Goal: Communication & Community: Share content

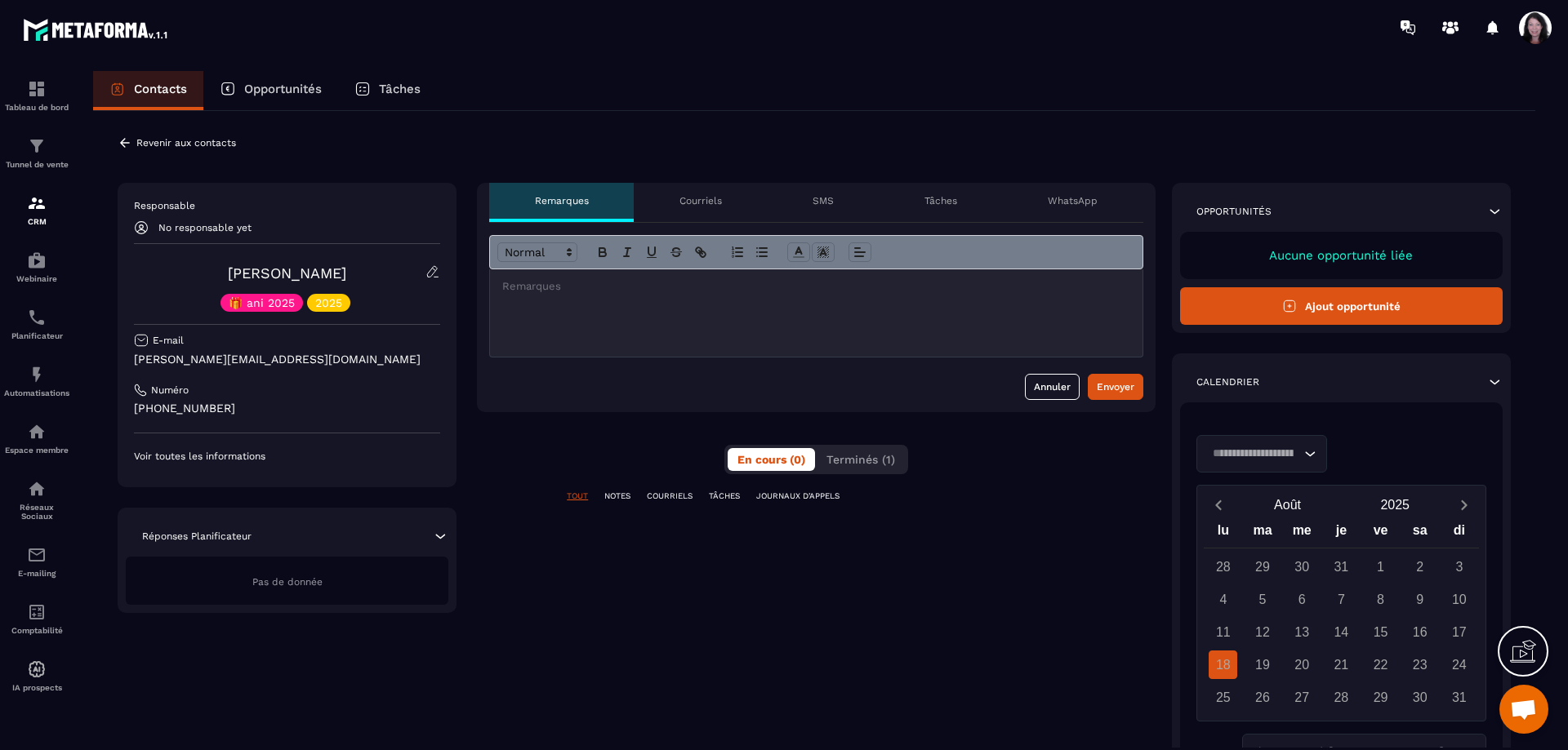
scroll to position [4616, 0]
click at [868, 458] on span "Terminés (1)" at bounding box center [860, 459] width 69 height 13
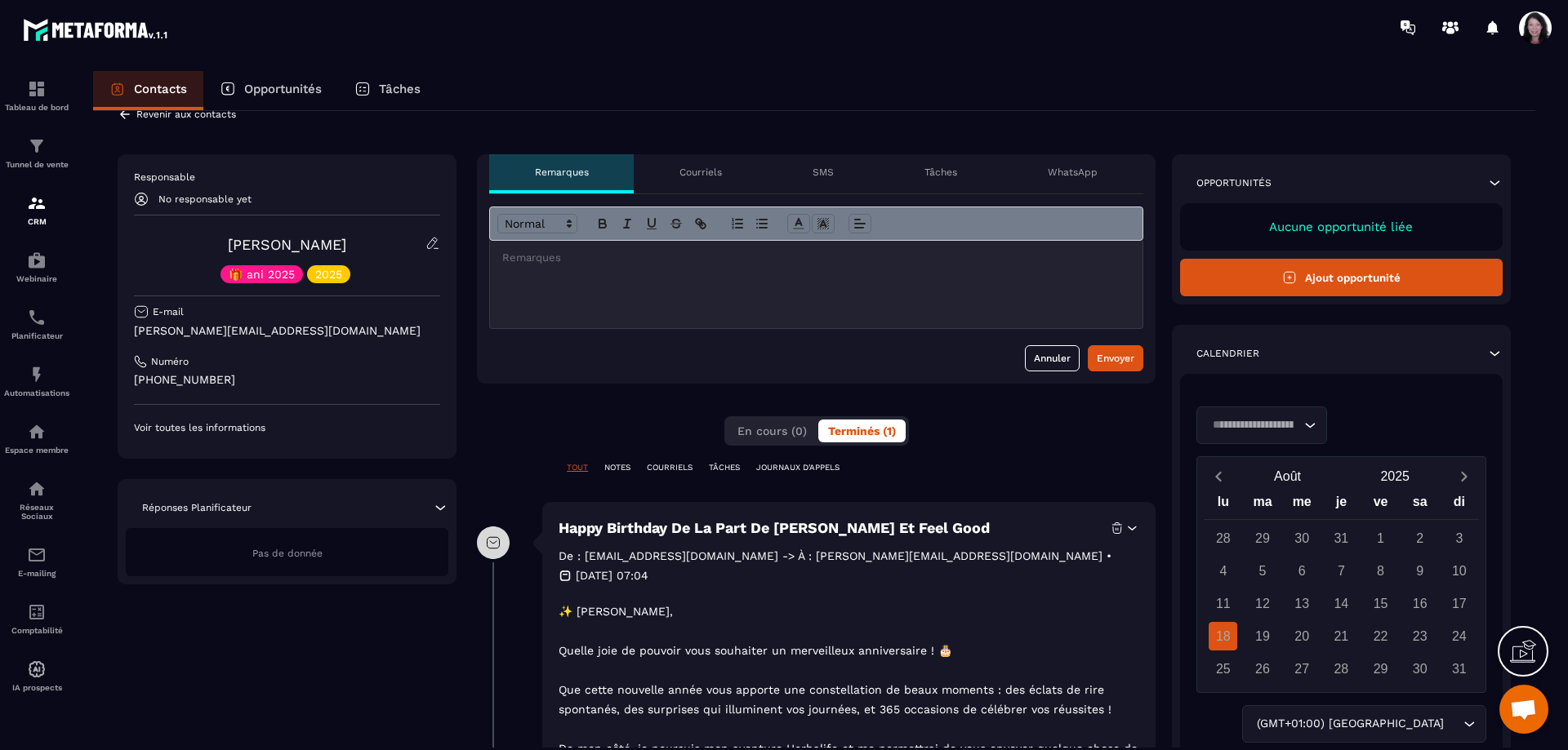
scroll to position [0, 0]
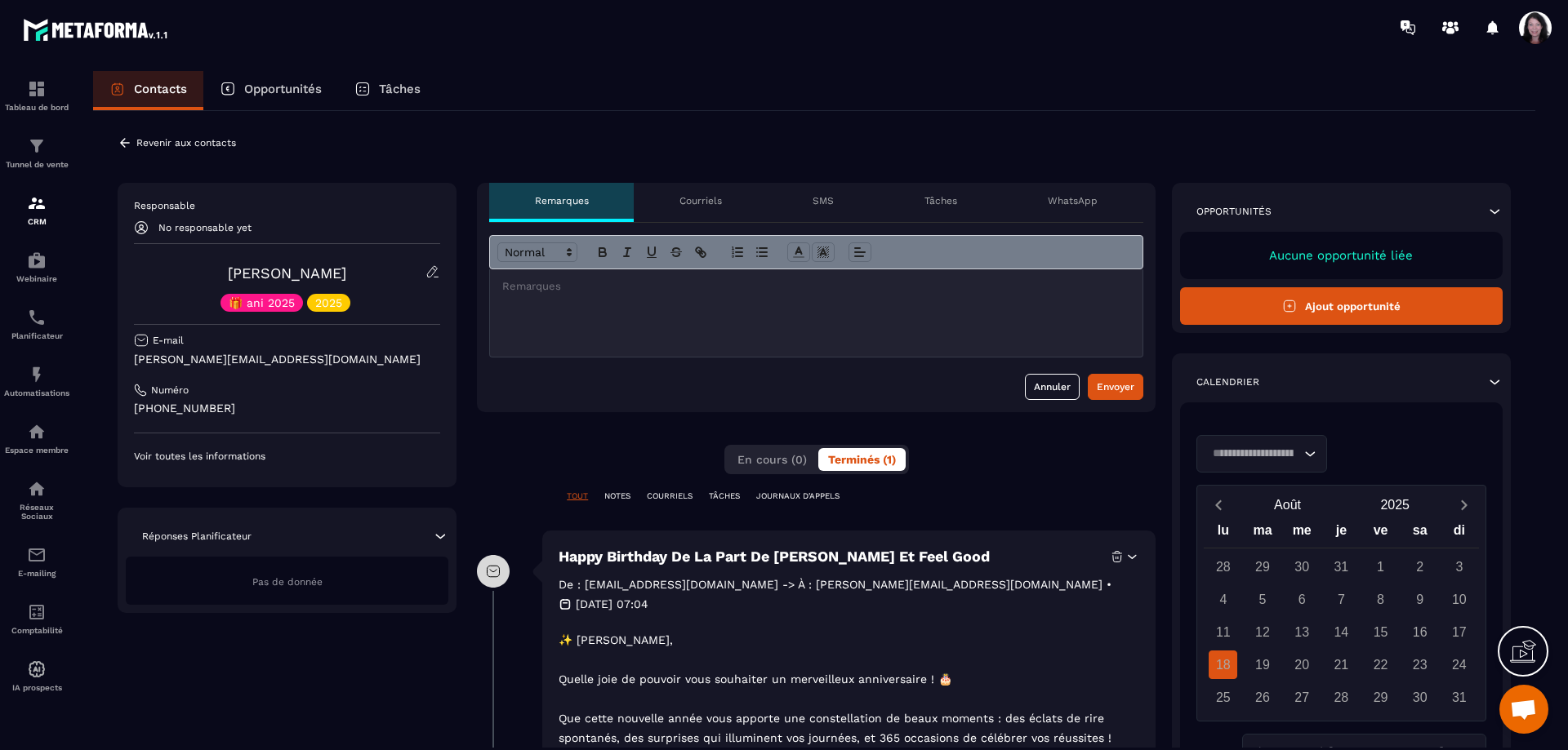
click at [709, 201] on p "Courriels" at bounding box center [700, 200] width 42 height 13
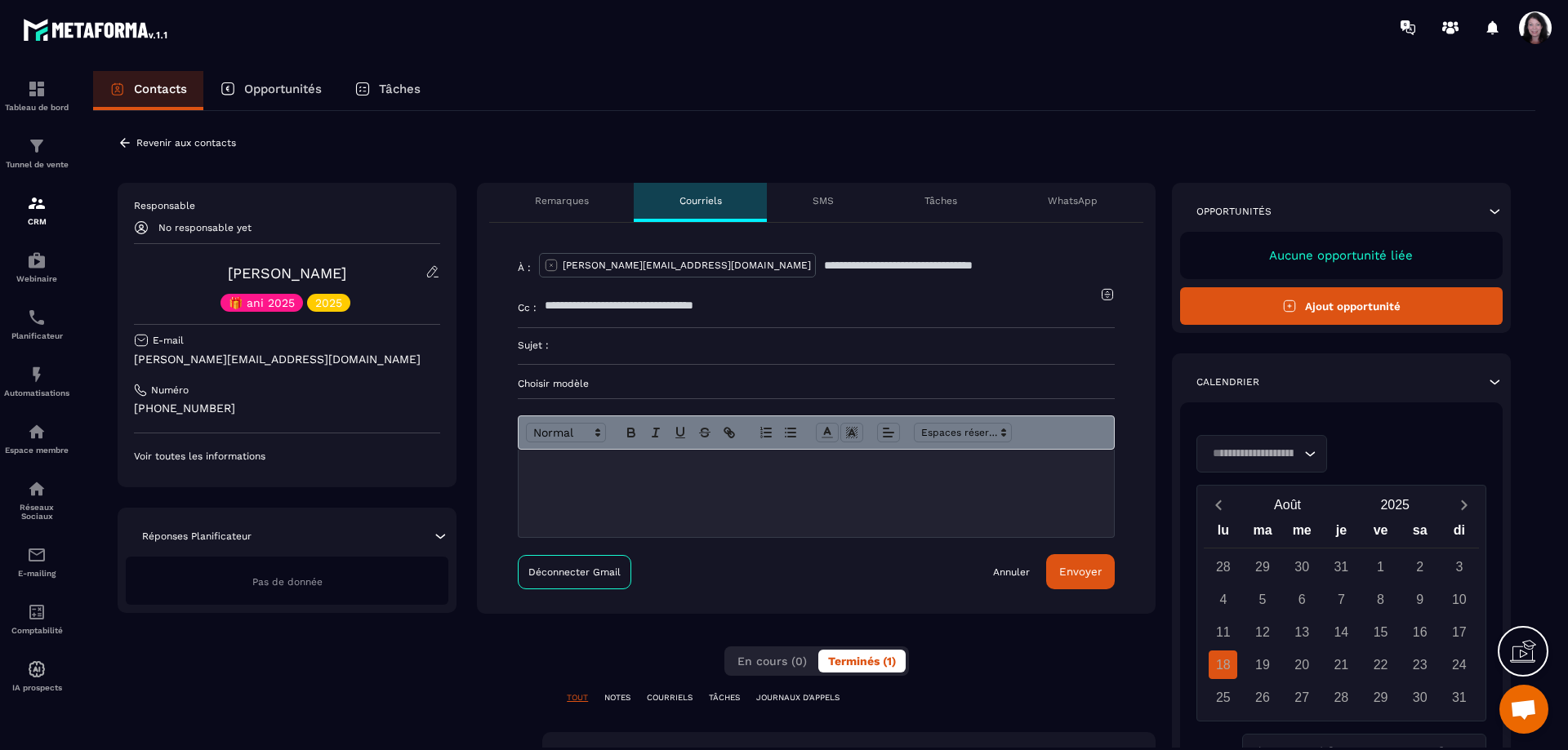
click at [827, 201] on p "SMS" at bounding box center [822, 200] width 21 height 13
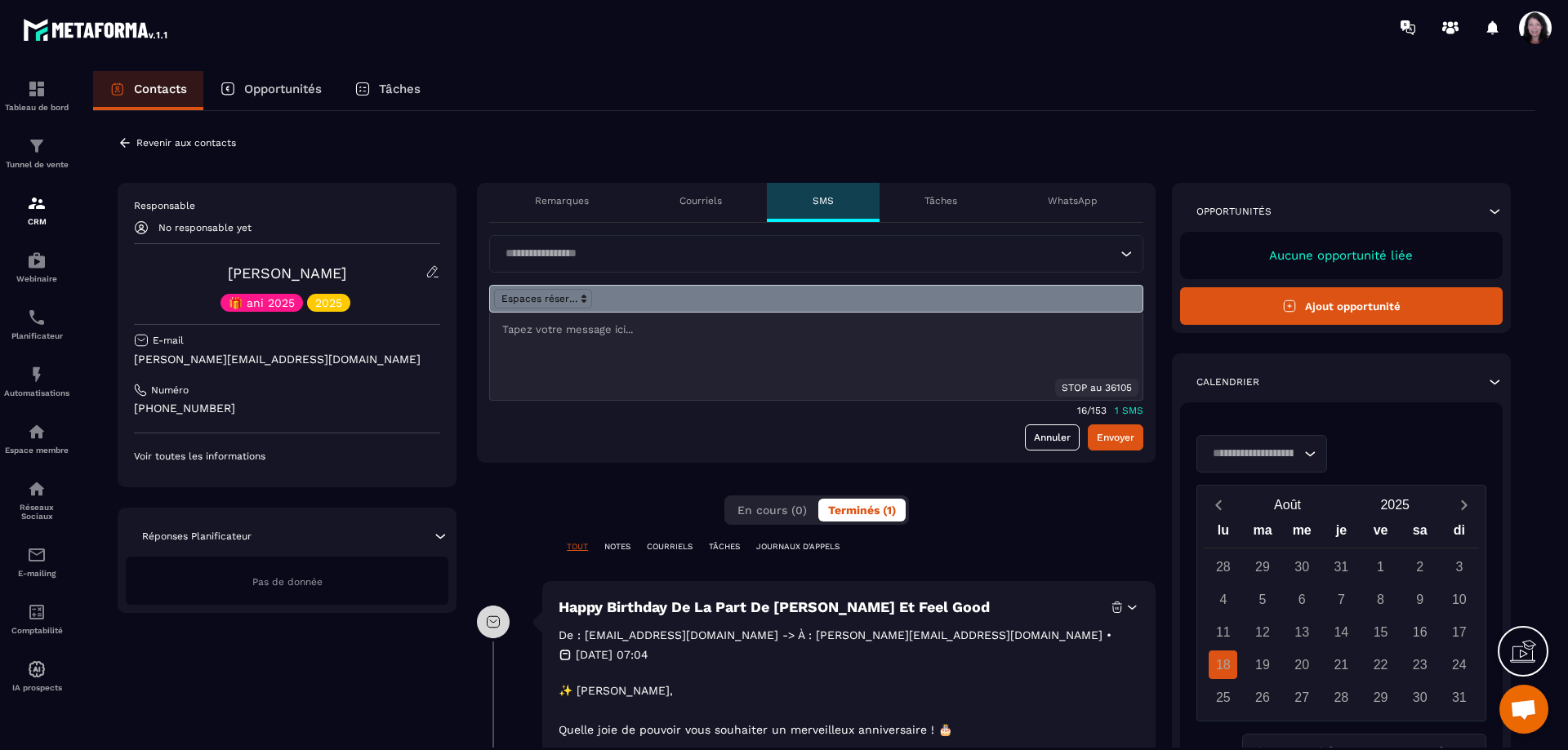
click at [940, 199] on p "Tâches" at bounding box center [940, 200] width 33 height 13
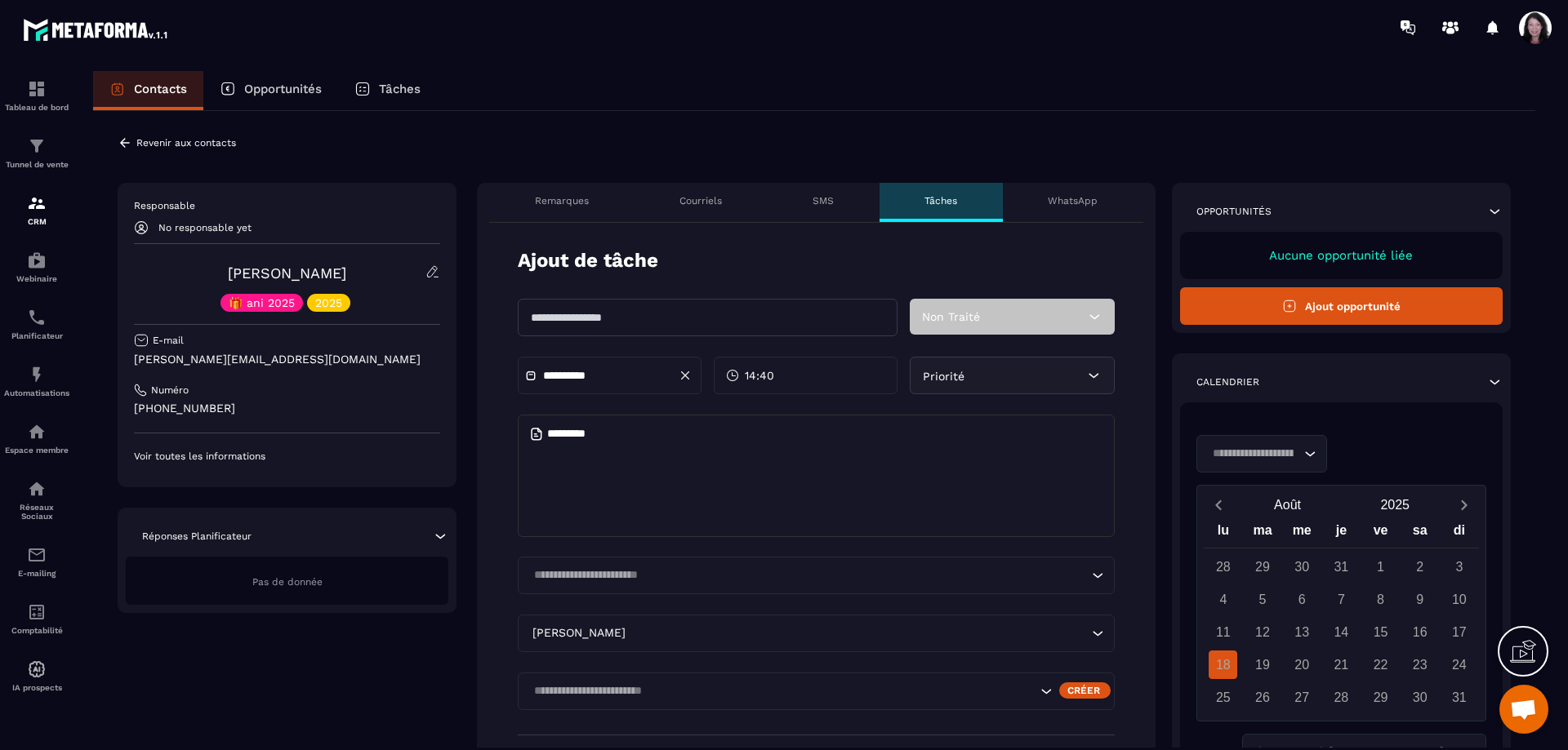
click at [1083, 202] on p "WhatsApp" at bounding box center [1072, 200] width 50 height 13
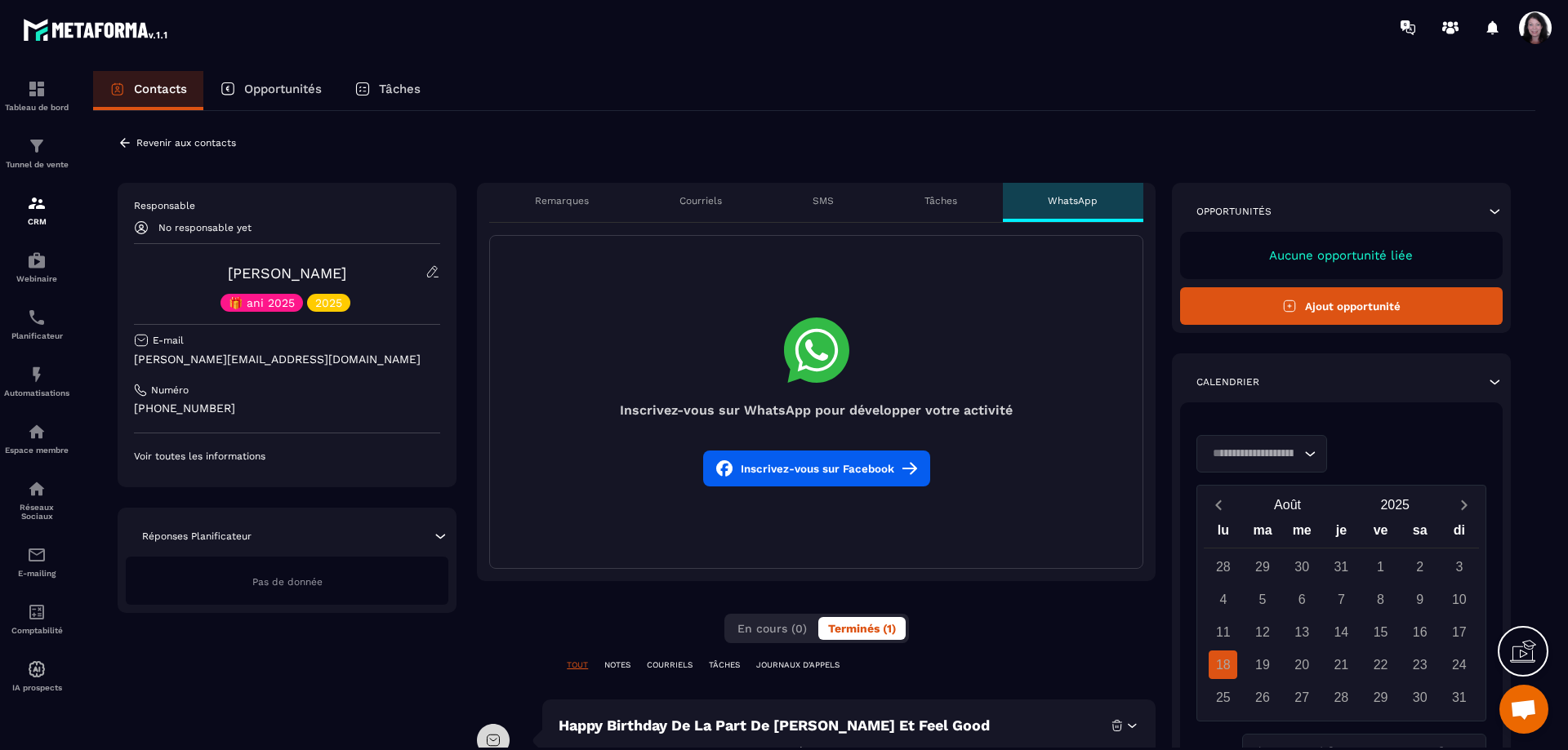
click at [575, 200] on p "Remarques" at bounding box center [562, 200] width 54 height 13
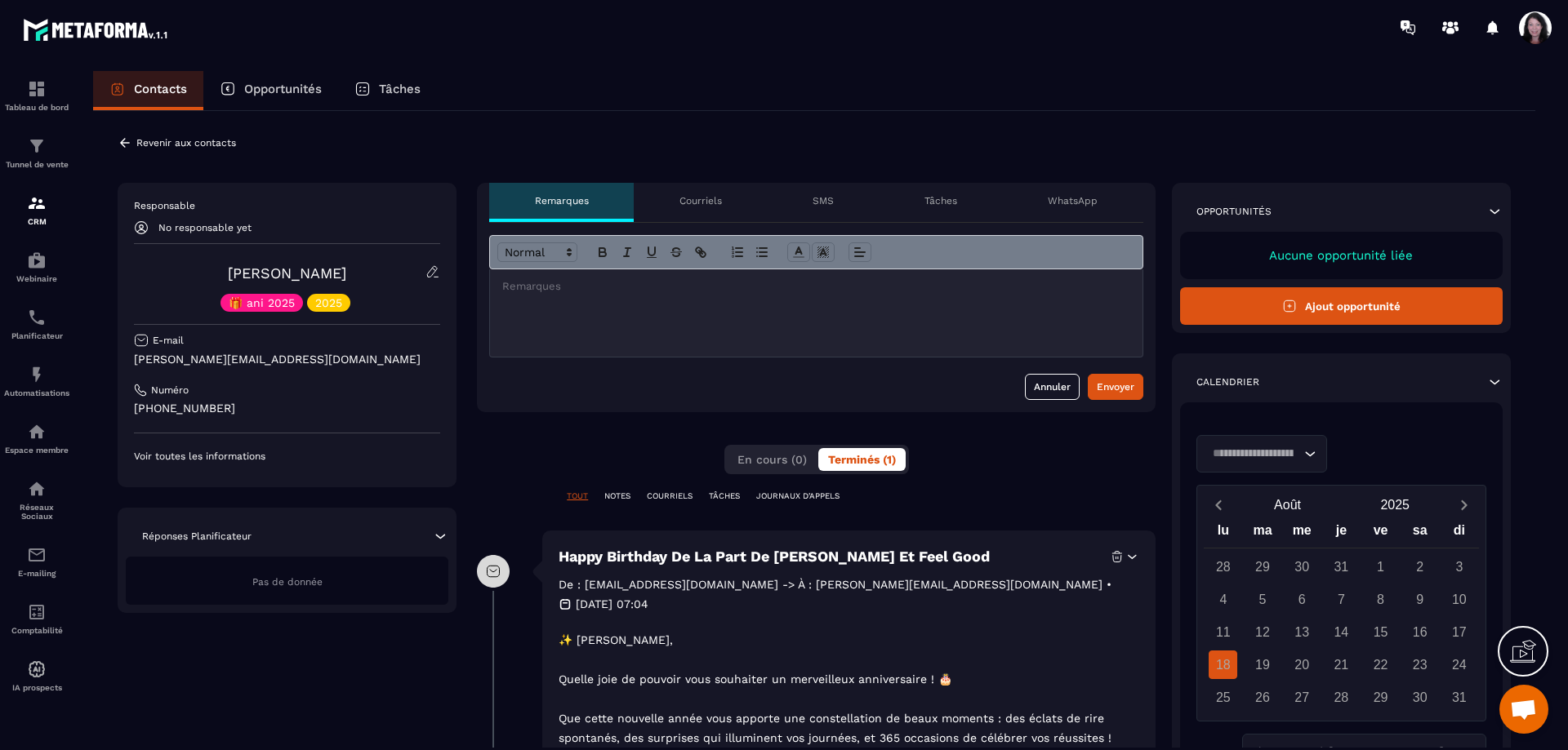
click at [701, 193] on div "Courriels" at bounding box center [700, 202] width 133 height 39
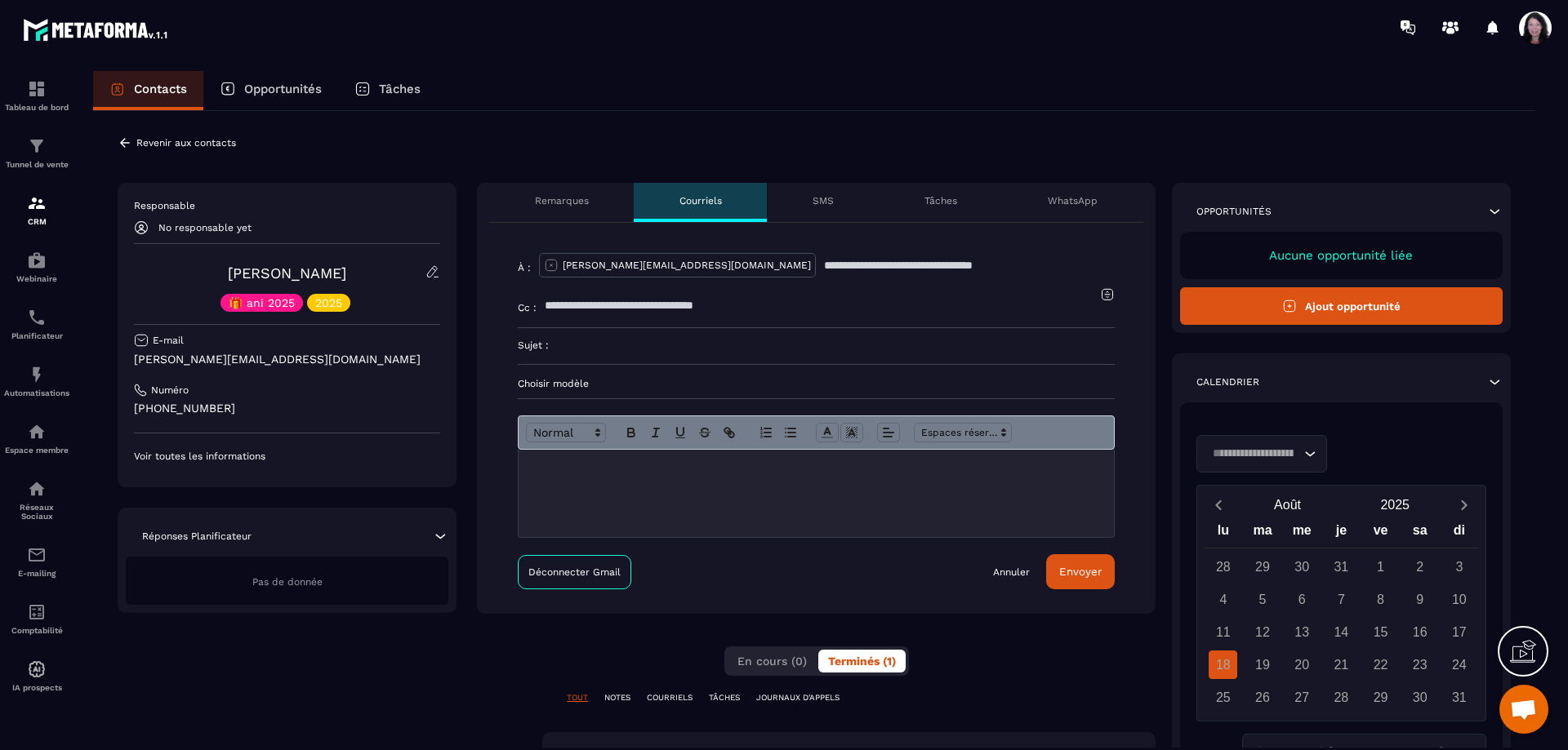
click at [698, 345] on input at bounding box center [832, 346] width 566 height 36
type input "**********"
click at [594, 468] on p at bounding box center [816, 467] width 571 height 15
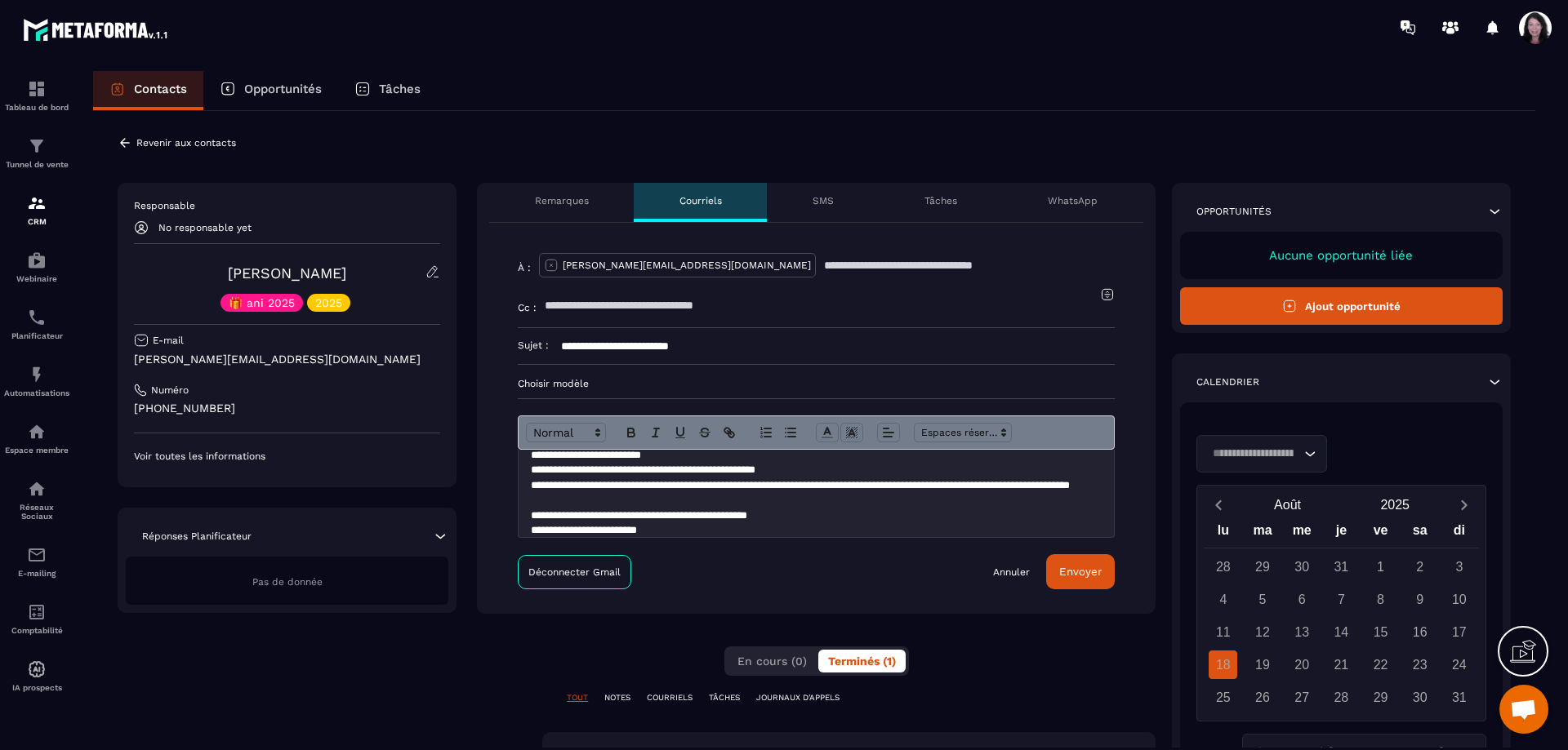
scroll to position [26, 0]
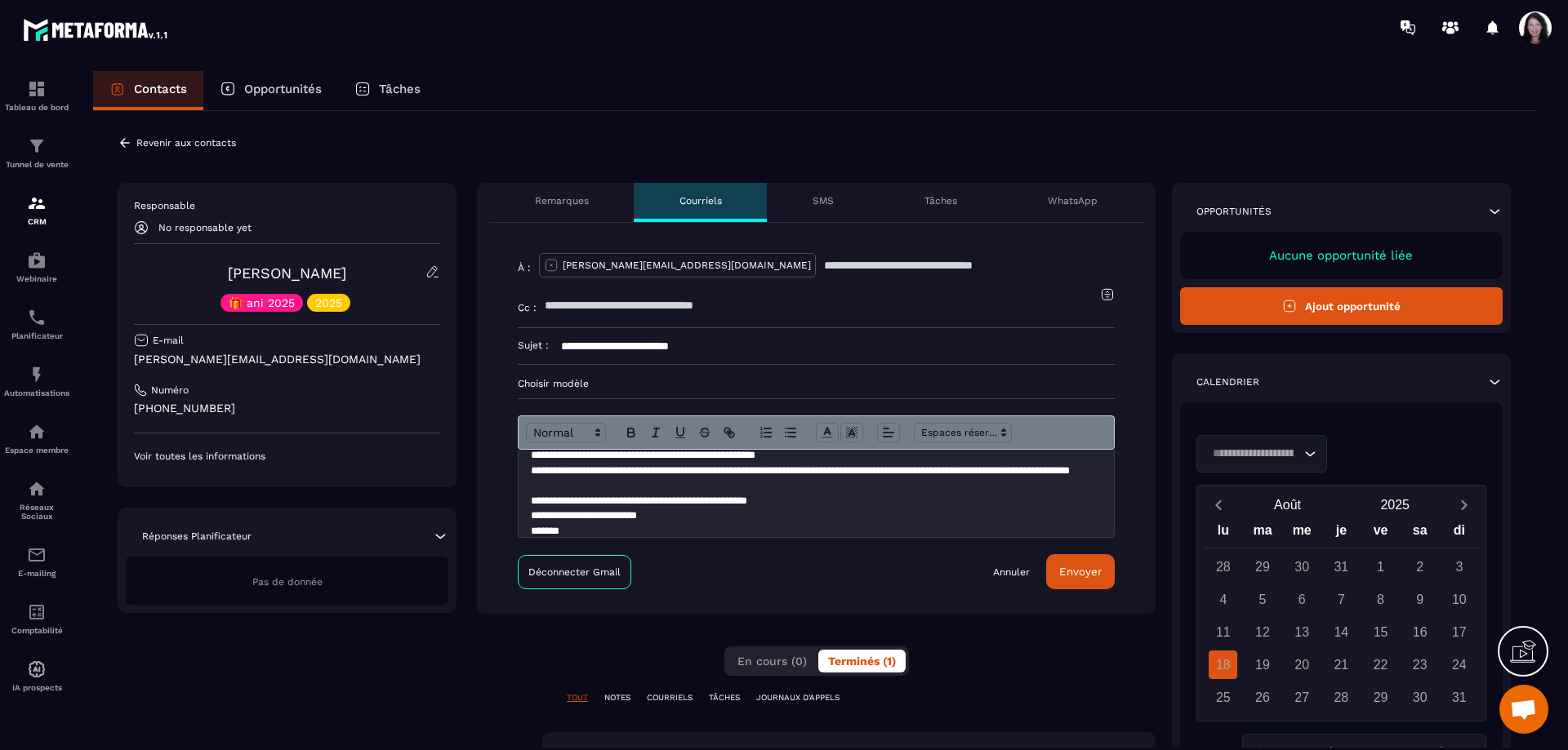
click at [1074, 567] on button "Envoyer" at bounding box center [1080, 571] width 69 height 35
